Goal: Task Accomplishment & Management: Use online tool/utility

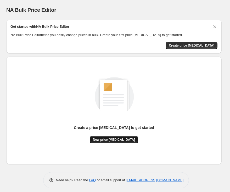
click at [114, 141] on span "New price change job" at bounding box center [114, 140] width 42 height 4
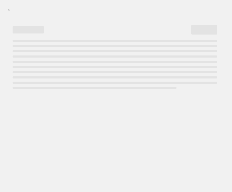
select select "percentage"
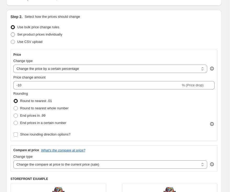
scroll to position [52, 0]
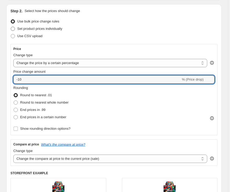
click at [45, 82] on input "-10" at bounding box center [97, 79] width 168 height 8
type input "-1"
type input "-3"
type input "-30"
click at [40, 109] on span "End prices in .99" at bounding box center [32, 110] width 25 height 4
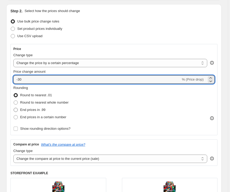
click at [14, 108] on input "End prices in .99" at bounding box center [14, 108] width 0 height 0
radio input "true"
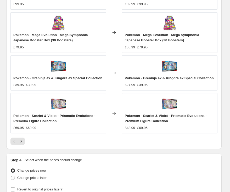
scroll to position [489, 0]
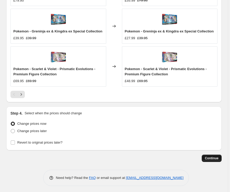
click at [210, 156] on span "Continue" at bounding box center [212, 158] width 14 height 4
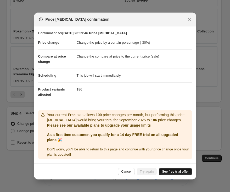
click at [180, 173] on span "See free trial offer" at bounding box center [175, 172] width 27 height 4
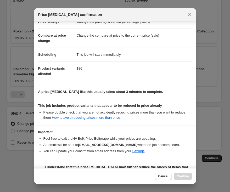
scroll to position [27, 0]
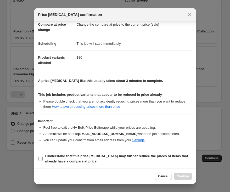
click at [86, 157] on b "I understand that this price change job may further reduce the prices of items …" at bounding box center [116, 158] width 143 height 9
click at [43, 157] on input "I understand that this price change job may further reduce the prices of items …" at bounding box center [41, 159] width 4 height 4
checkbox input "true"
click at [180, 177] on span "Confirm" at bounding box center [183, 176] width 12 height 4
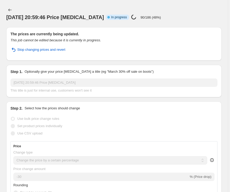
click at [121, 8] on div "3 Sept 2025, 20:59:46 Price change job Info Partially complete In progress Pric…" at bounding box center [114, 13] width 216 height 15
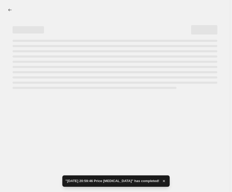
select select "percentage"
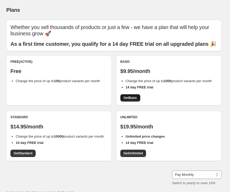
click at [131, 100] on span "Get Basic" at bounding box center [131, 98] width 14 height 4
